Goal: Task Accomplishment & Management: Manage account settings

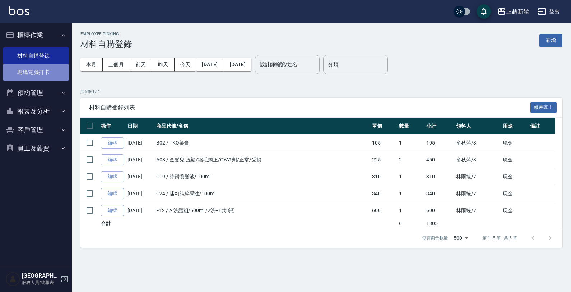
click at [24, 69] on link "現場電腦打卡" at bounding box center [36, 72] width 66 height 17
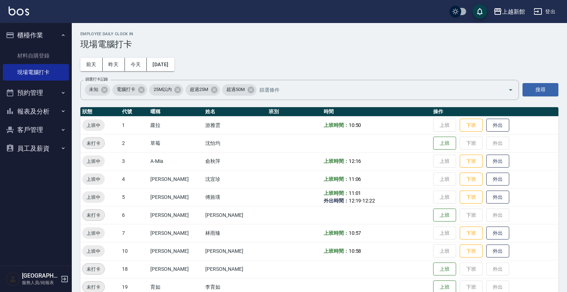
click at [36, 127] on button "客戶管理" at bounding box center [36, 129] width 66 height 19
click at [37, 148] on link "客戶列表" at bounding box center [36, 150] width 66 height 17
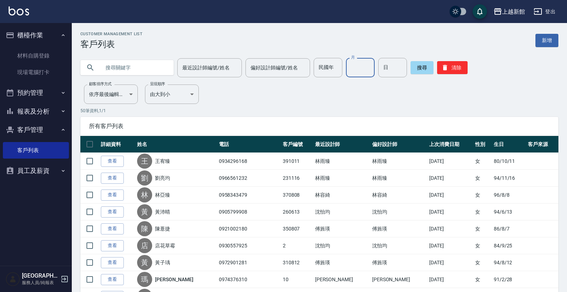
click at [349, 70] on input "月" at bounding box center [360, 67] width 29 height 19
drag, startPoint x: 349, startPoint y: 70, endPoint x: 344, endPoint y: 81, distance: 11.9
drag, startPoint x: 344, startPoint y: 81, endPoint x: 346, endPoint y: 67, distance: 13.8
click at [346, 67] on input "月" at bounding box center [360, 67] width 29 height 19
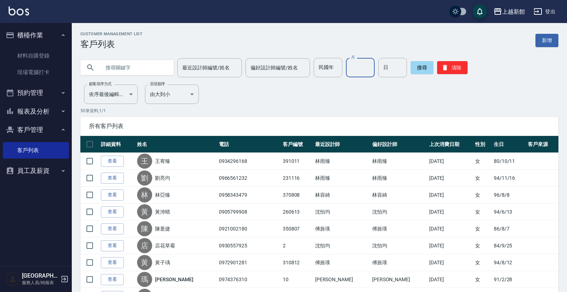
type input "8"
type input "08"
click at [378, 69] on input "日" at bounding box center [392, 67] width 29 height 19
type input "18"
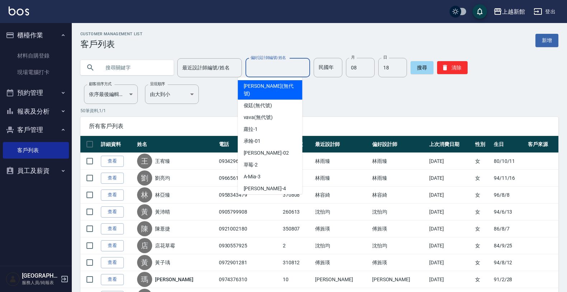
click at [263, 69] on input "偏好設計師編號/姓名" at bounding box center [278, 67] width 58 height 13
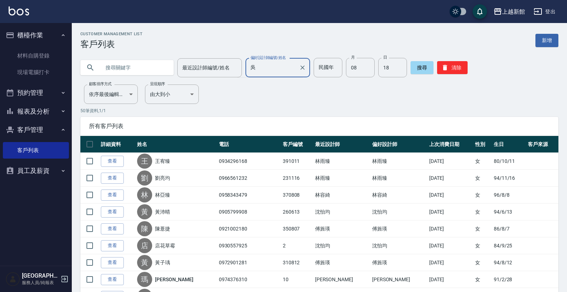
type input "吳"
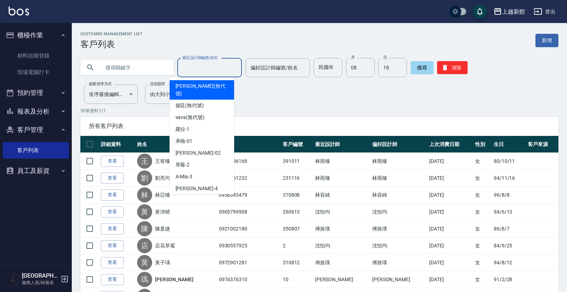
click at [216, 63] on input "最近設計師編號/姓名" at bounding box center [210, 67] width 58 height 13
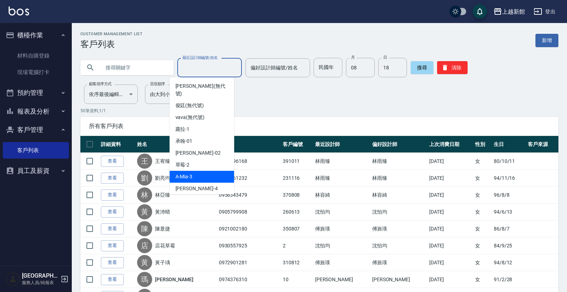
click at [209, 171] on div "A-Mia -3" at bounding box center [202, 177] width 65 height 12
type input "A-Mia -3"
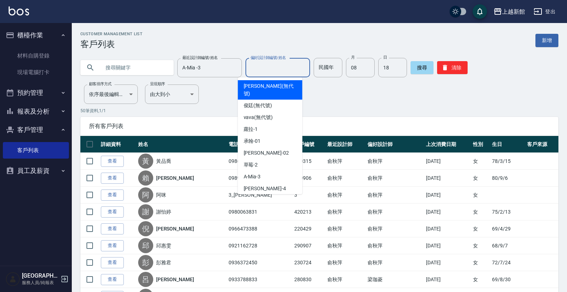
click at [274, 71] on input "偏好設計師編號/姓名" at bounding box center [278, 67] width 58 height 13
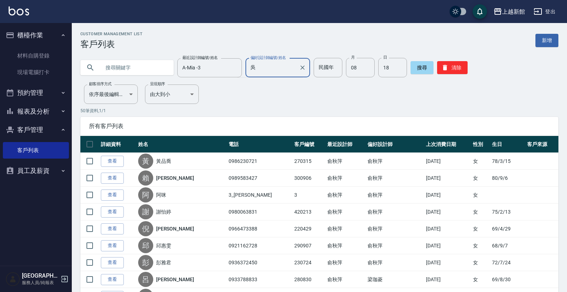
type input "吳"
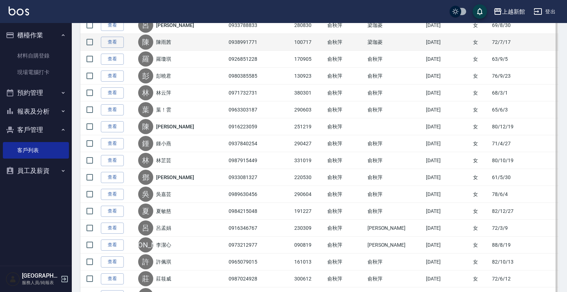
scroll to position [269, 0]
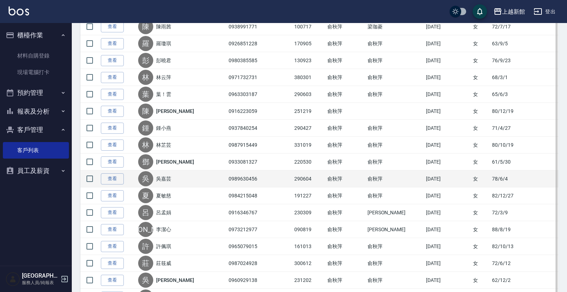
click at [171, 181] on link "吳嘉芸" at bounding box center [163, 178] width 15 height 7
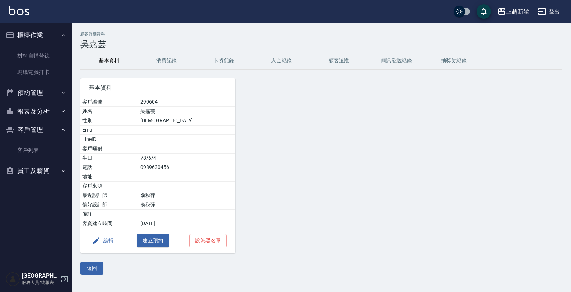
click at [41, 81] on ul "材料自購登錄 現場電腦打卡" at bounding box center [36, 64] width 66 height 39
click at [44, 74] on link "現場電腦打卡" at bounding box center [36, 72] width 66 height 17
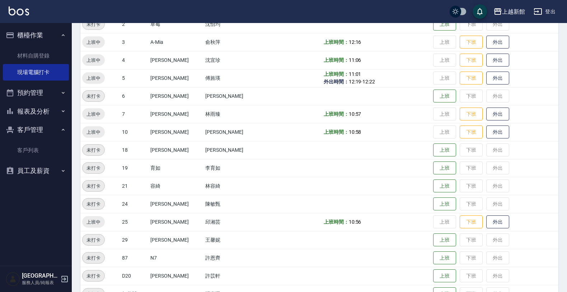
scroll to position [135, 0]
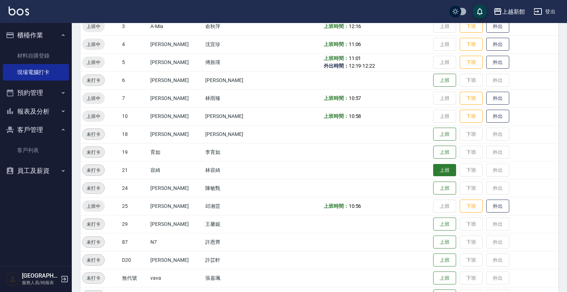
click at [433, 175] on button "上班" at bounding box center [444, 170] width 23 height 13
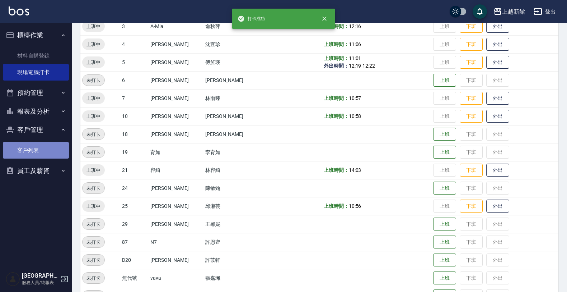
click at [37, 154] on link "客戶列表" at bounding box center [36, 150] width 66 height 17
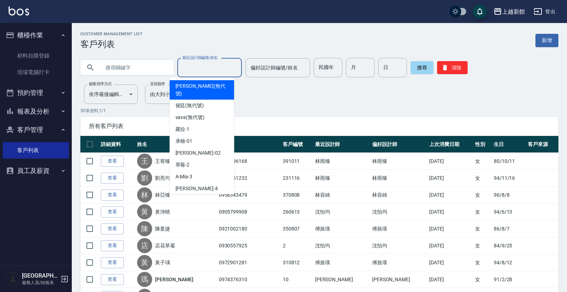
click at [214, 61] on input "最近設計師編號/姓名" at bounding box center [210, 67] width 58 height 13
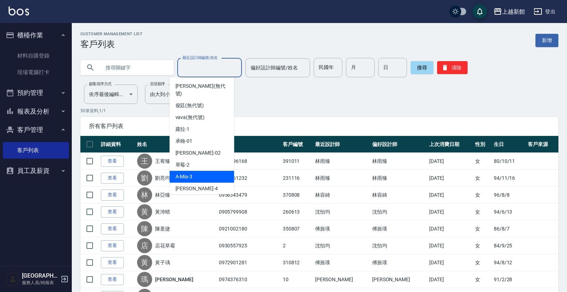
click at [189, 173] on span "A-Mia -3" at bounding box center [184, 177] width 17 height 8
type input "A-Mia -3"
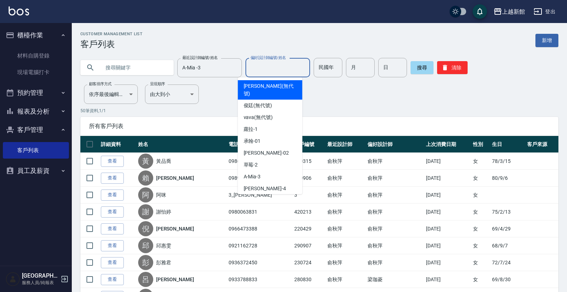
click at [282, 70] on input "偏好設計師編號/姓名" at bounding box center [278, 67] width 58 height 13
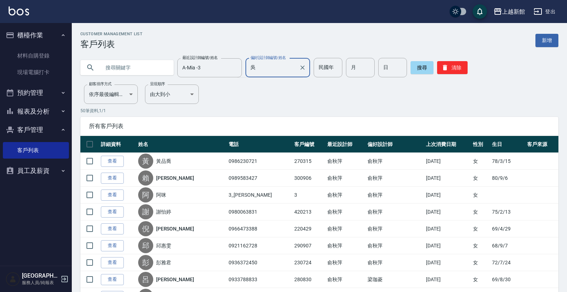
type input "吳"
click at [351, 69] on input "月" at bounding box center [360, 67] width 29 height 19
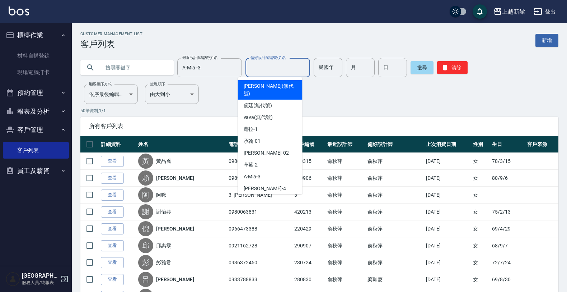
click at [254, 70] on input "偏好設計師編號/姓名" at bounding box center [278, 67] width 58 height 13
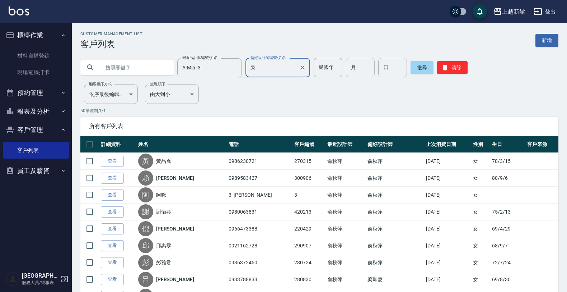
type input "吳"
click at [349, 67] on input "月" at bounding box center [360, 67] width 29 height 19
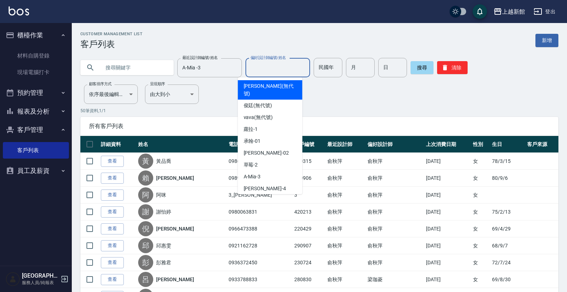
click at [294, 67] on input "偏好設計師編號/姓名" at bounding box center [278, 67] width 58 height 13
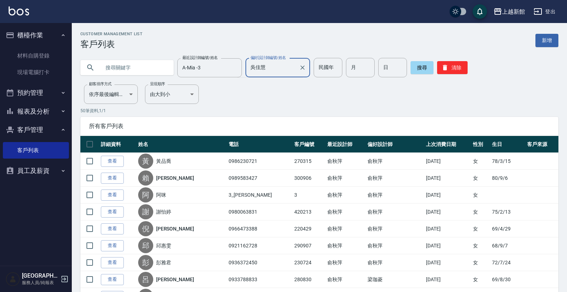
type input "吳佳慧"
click at [414, 63] on button "搜尋" at bounding box center [422, 67] width 23 height 13
click at [286, 74] on div "偏好設計師編號/姓名" at bounding box center [278, 67] width 65 height 19
click at [128, 66] on input "text" at bounding box center [135, 67] width 68 height 19
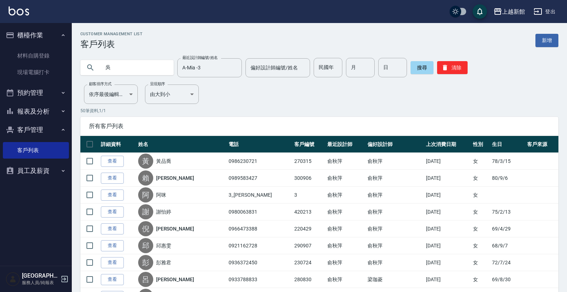
type input "吳˙"
click at [108, 65] on input "吳嘉慧" at bounding box center [135, 67] width 68 height 19
type input "吳佳慧"
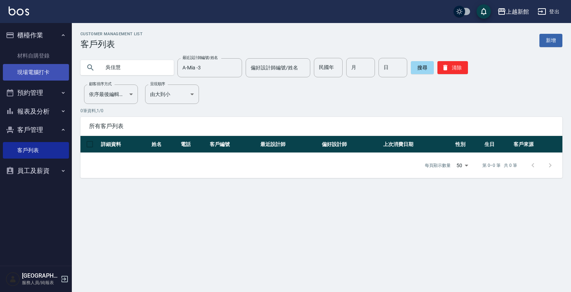
click at [22, 75] on link "現場電腦打卡" at bounding box center [36, 72] width 66 height 17
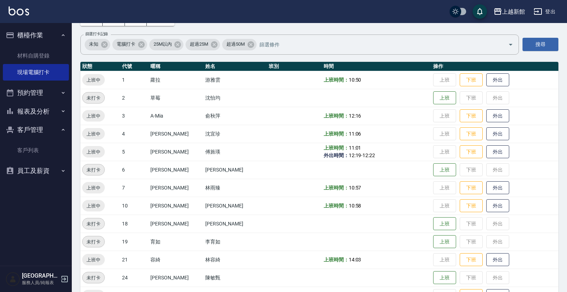
scroll to position [135, 0]
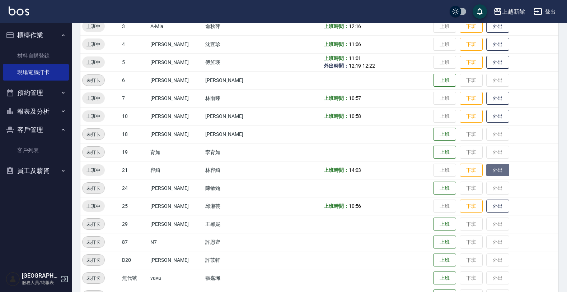
click at [487, 167] on button "外出" at bounding box center [498, 170] width 23 height 13
click at [487, 167] on button "歸來" at bounding box center [498, 170] width 23 height 13
